Goal: Transaction & Acquisition: Purchase product/service

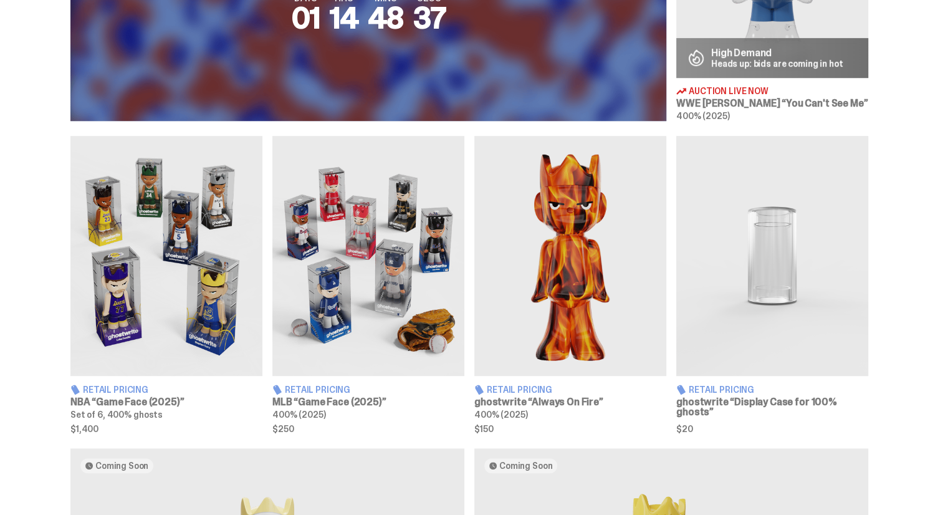
scroll to position [648, 0]
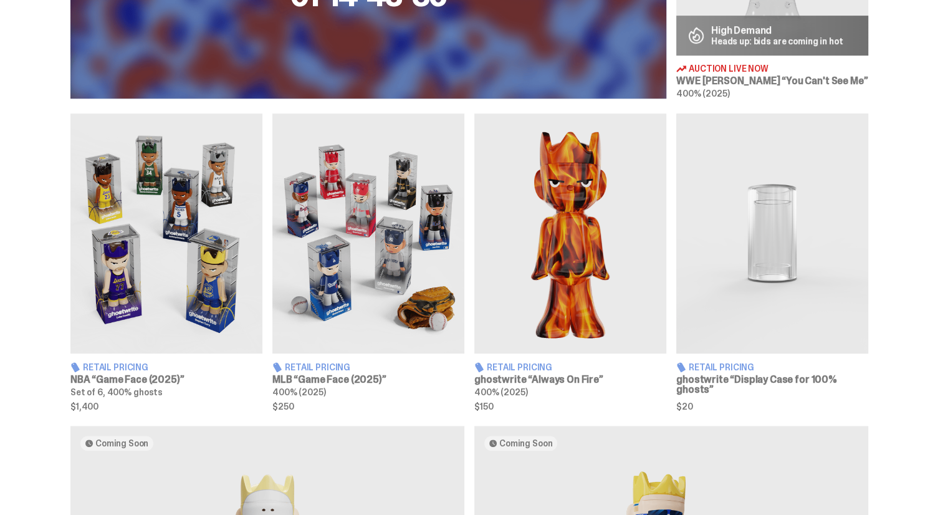
click at [552, 245] on img at bounding box center [570, 233] width 192 height 240
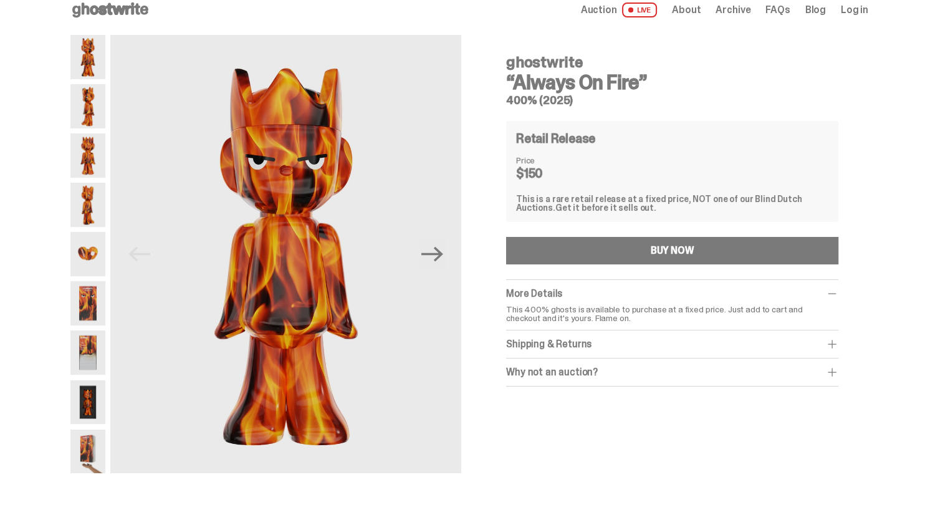
scroll to position [16, 0]
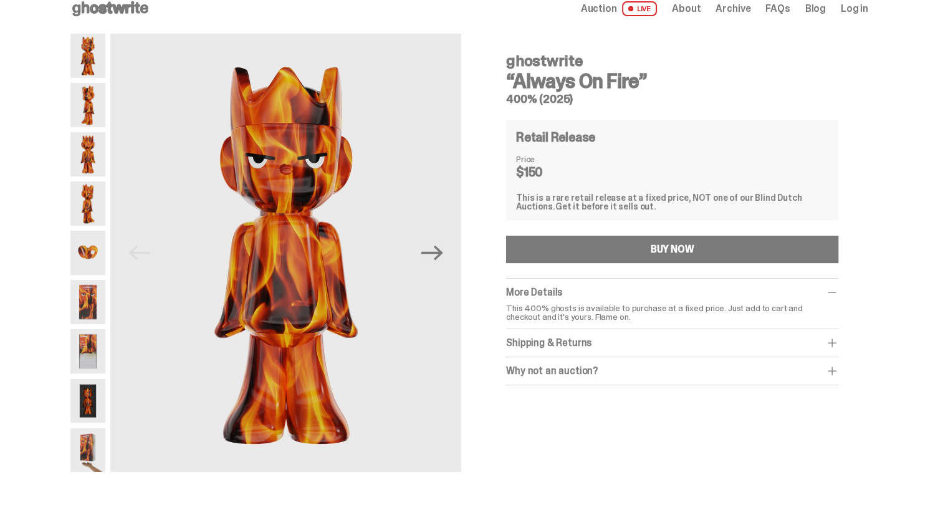
click at [92, 305] on img at bounding box center [87, 302] width 35 height 44
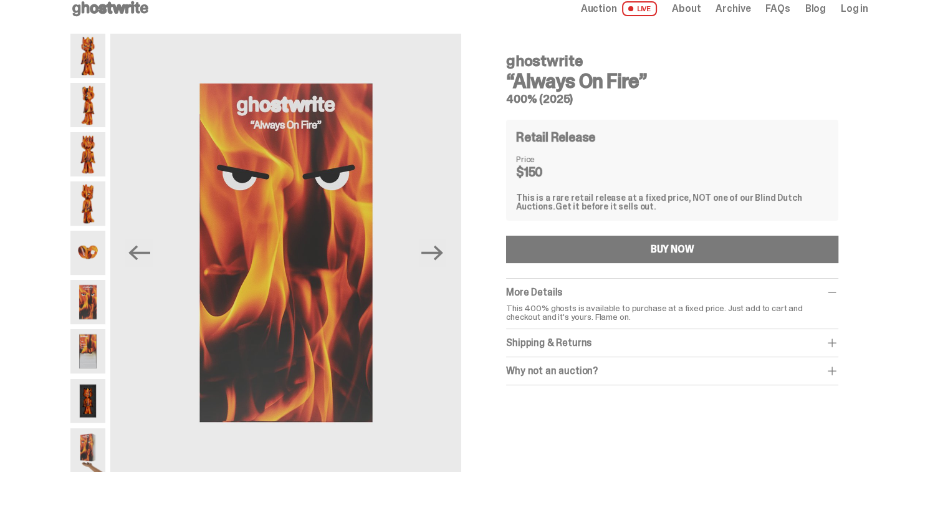
click at [94, 352] on img at bounding box center [87, 351] width 35 height 44
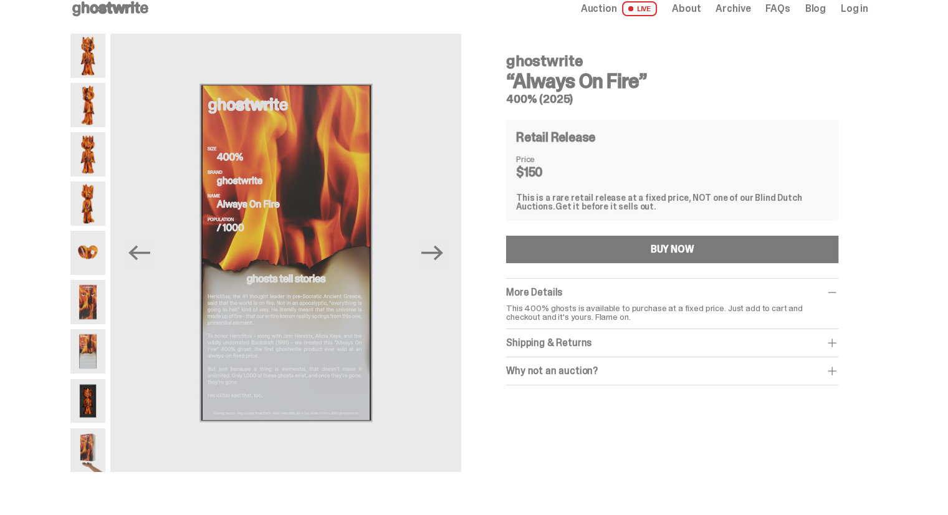
click at [95, 390] on img at bounding box center [87, 401] width 35 height 44
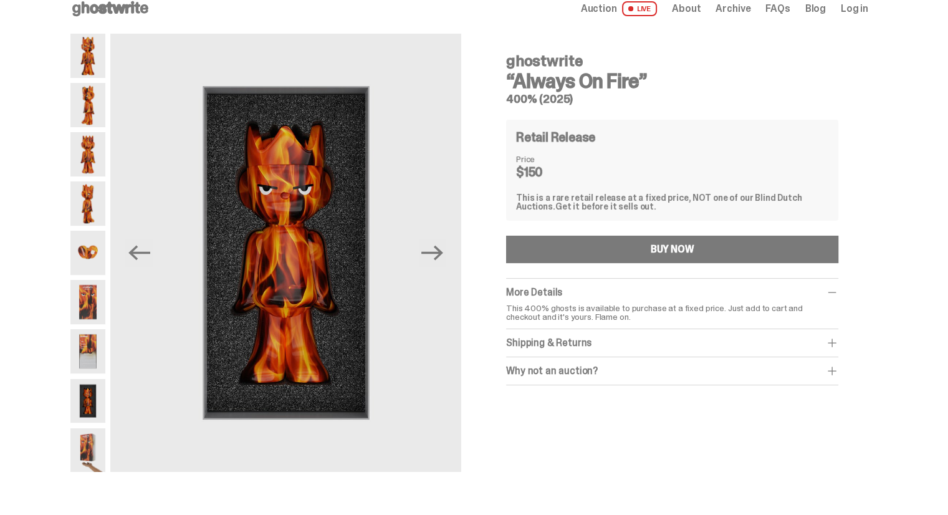
click at [97, 447] on img at bounding box center [87, 450] width 35 height 44
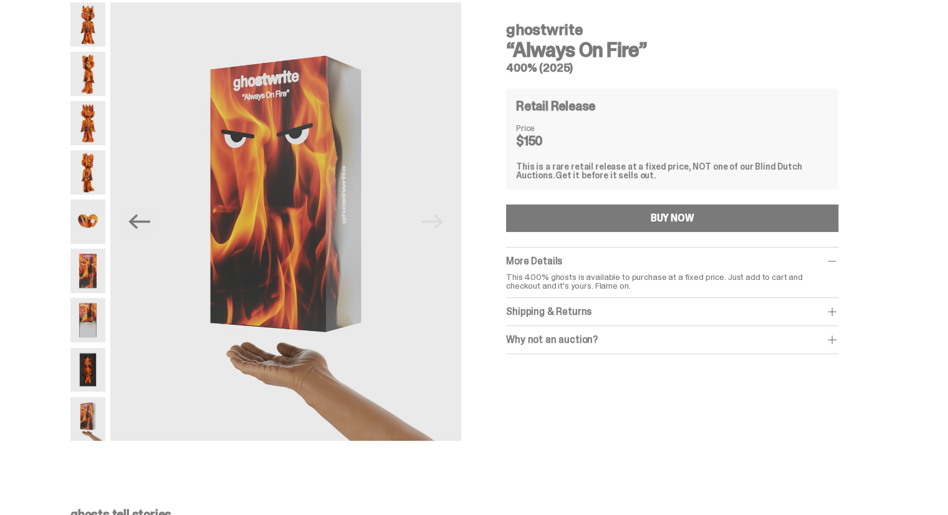
scroll to position [47, 0]
click at [838, 342] on span at bounding box center [832, 339] width 12 height 12
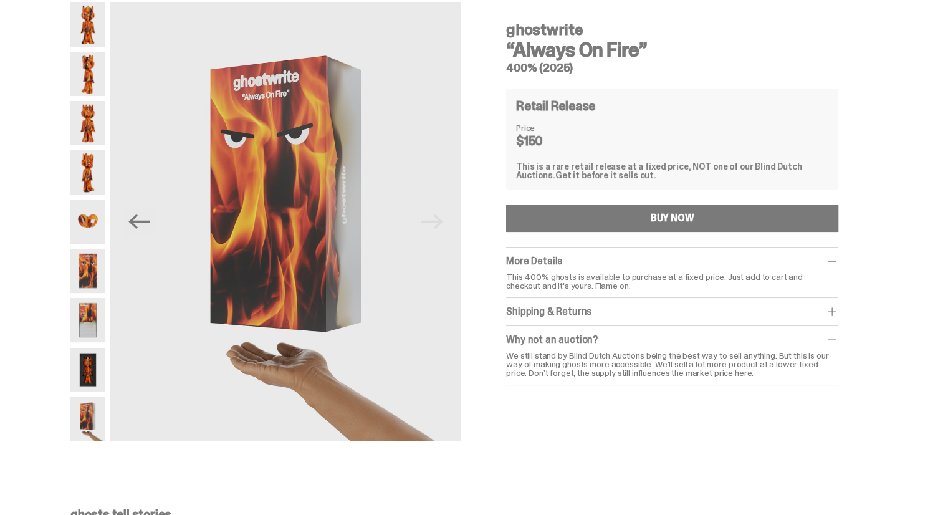
scroll to position [0, 0]
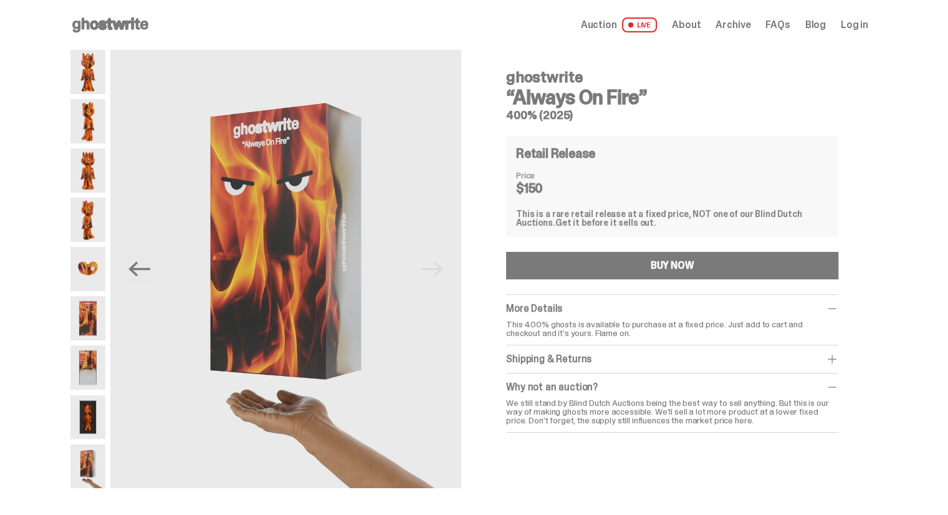
click at [95, 260] on img at bounding box center [87, 269] width 35 height 44
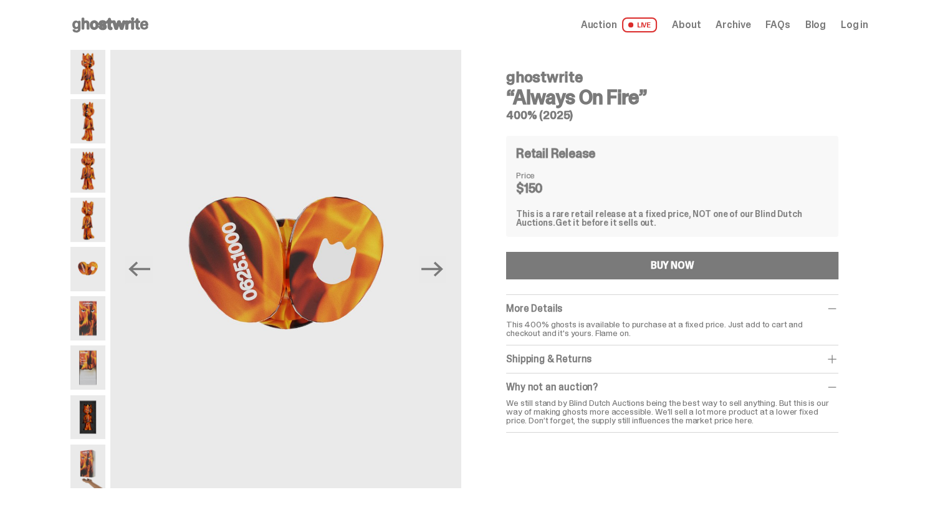
click at [98, 229] on img at bounding box center [87, 220] width 35 height 44
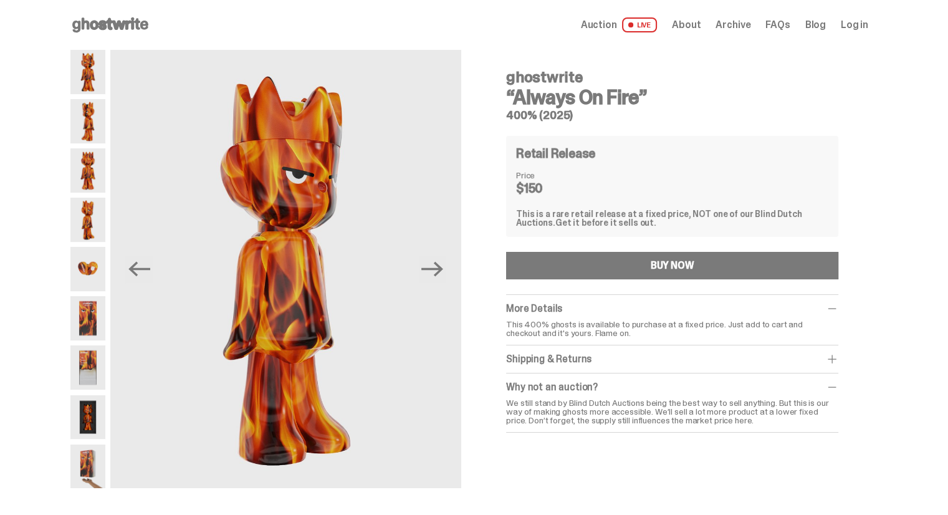
click at [87, 176] on img at bounding box center [87, 170] width 35 height 44
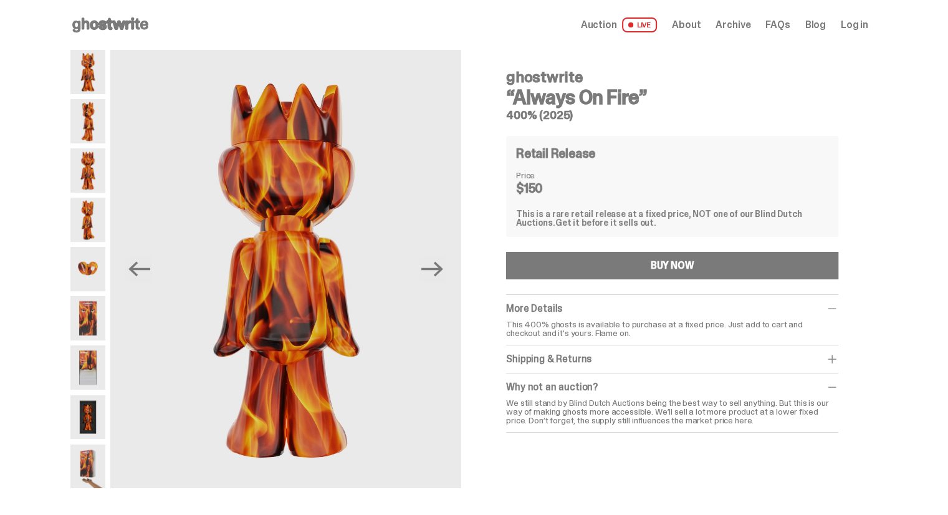
click at [95, 138] on img at bounding box center [87, 121] width 35 height 44
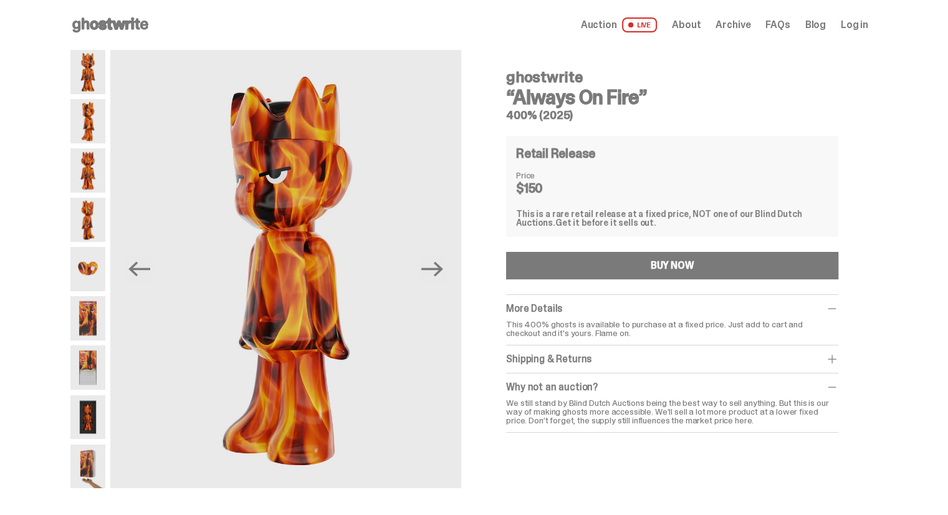
click at [104, 84] on img at bounding box center [87, 72] width 35 height 44
